Goal: Information Seeking & Learning: Check status

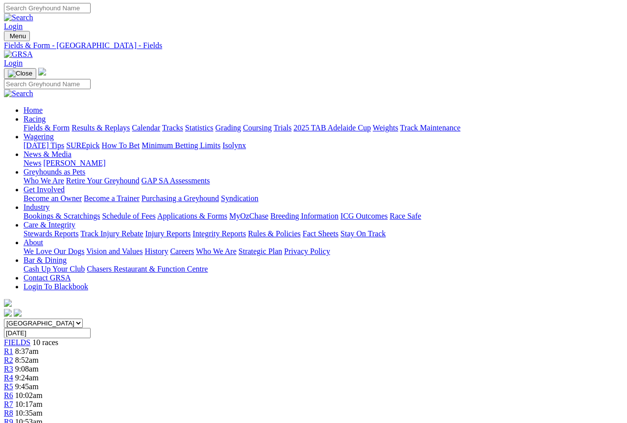
scroll to position [1, 0]
click at [40, 124] on link "Fields & Form" at bounding box center [47, 128] width 46 height 8
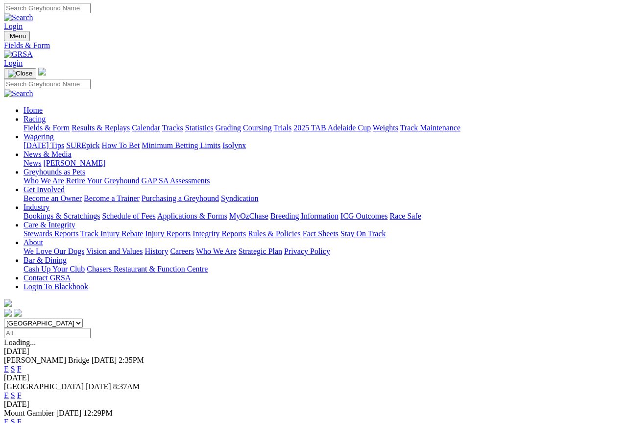
scroll to position [1, 0]
click at [130, 124] on link "Results & Replays" at bounding box center [101, 128] width 58 height 8
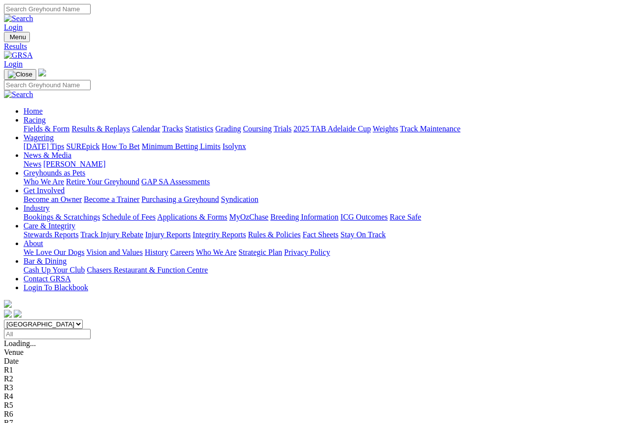
scroll to position [1, 0]
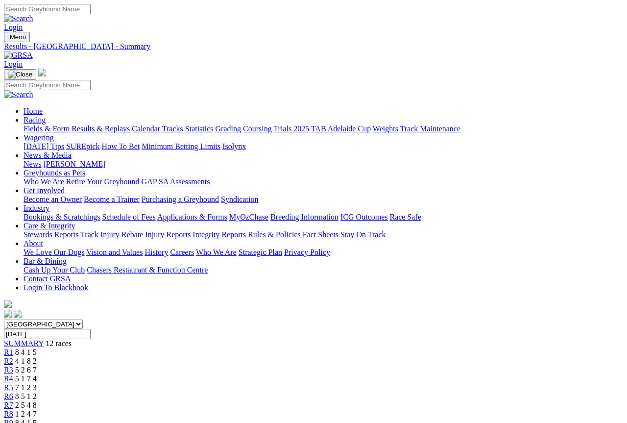
scroll to position [1, 0]
